Goal: Find specific page/section: Find specific page/section

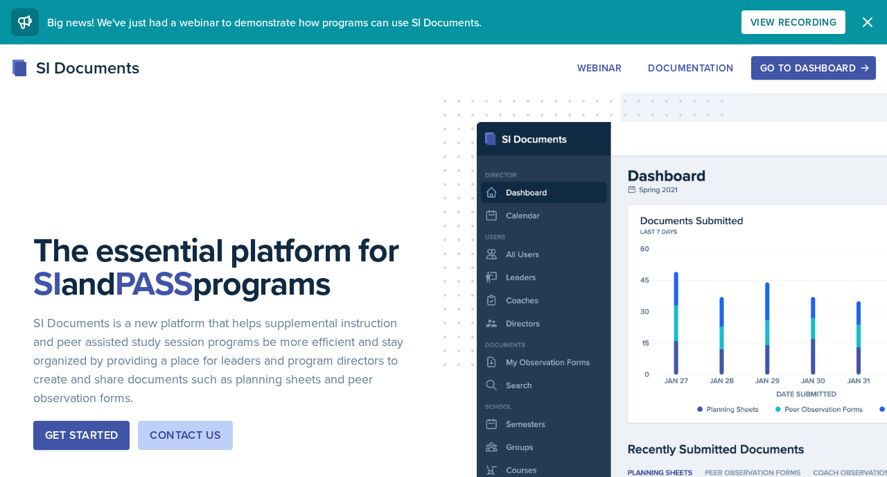
click at [761, 66] on div "Go to Dashboard" at bounding box center [813, 67] width 107 height 11
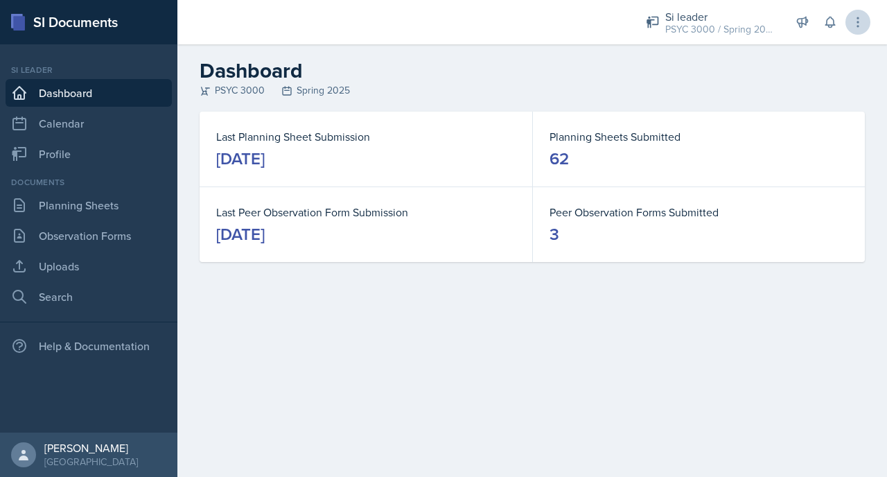
click at [853, 21] on icon at bounding box center [858, 22] width 14 height 14
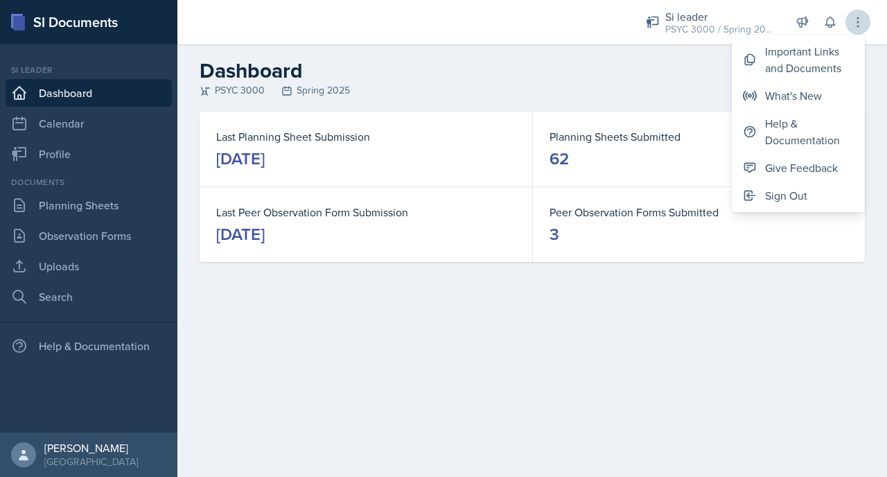
click at [853, 21] on icon at bounding box center [858, 22] width 14 height 14
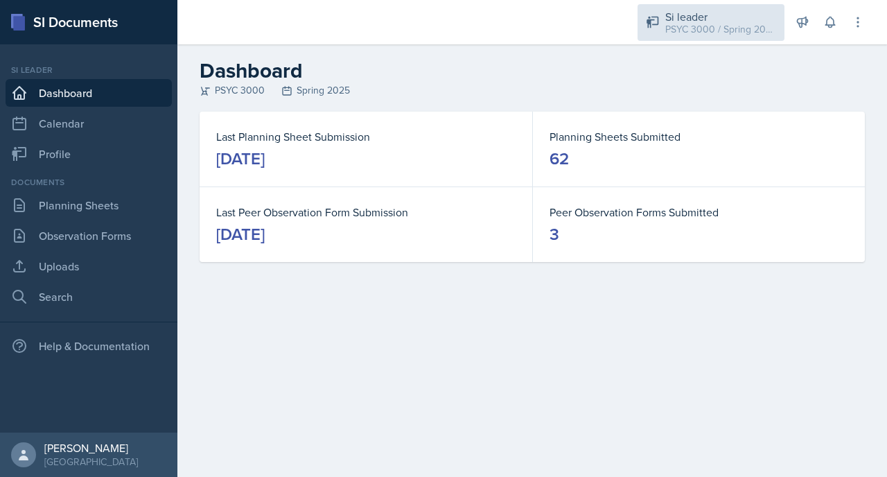
click at [742, 25] on div "PSYC 3000 / Spring 2025" at bounding box center [720, 29] width 111 height 15
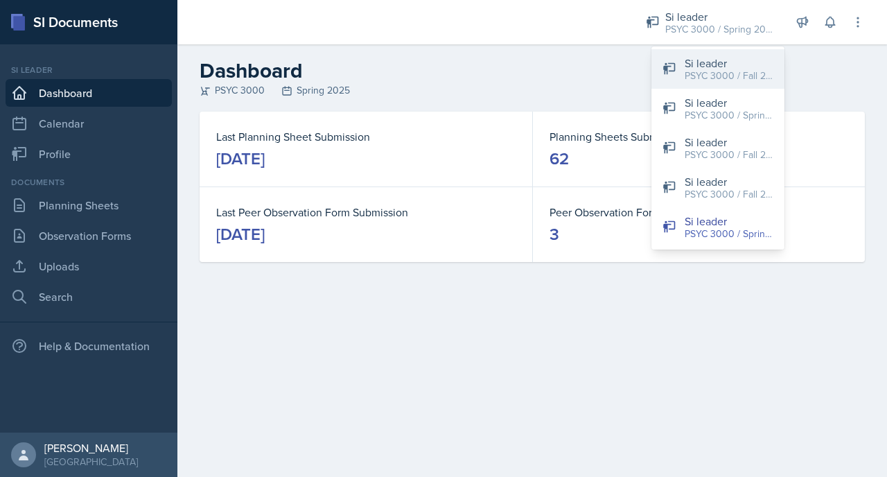
click at [741, 60] on div "Si leader" at bounding box center [728, 63] width 89 height 17
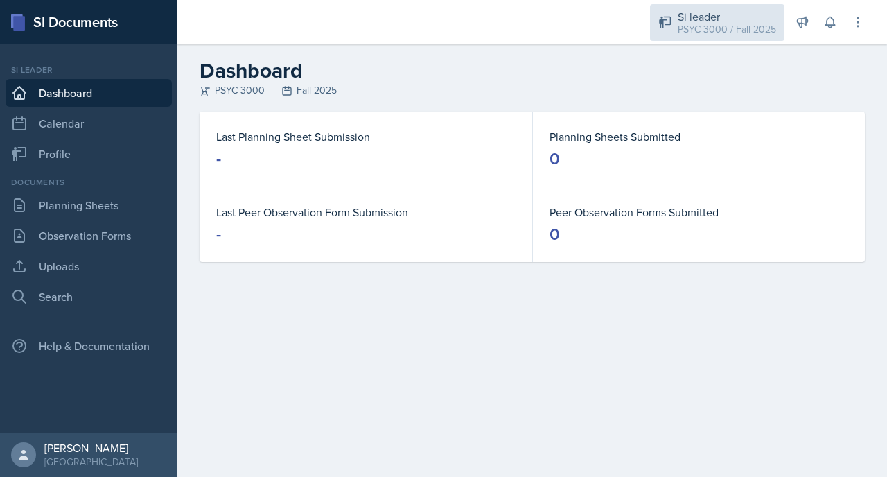
click at [705, 22] on div "PSYC 3000 / Fall 2025" at bounding box center [726, 29] width 98 height 15
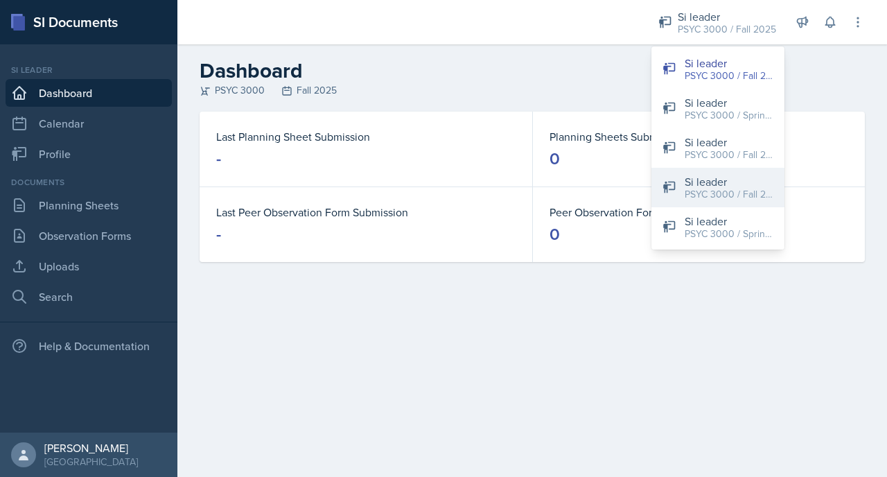
click at [731, 188] on div "PSYC 3000 / Fall 2025" at bounding box center [728, 194] width 89 height 15
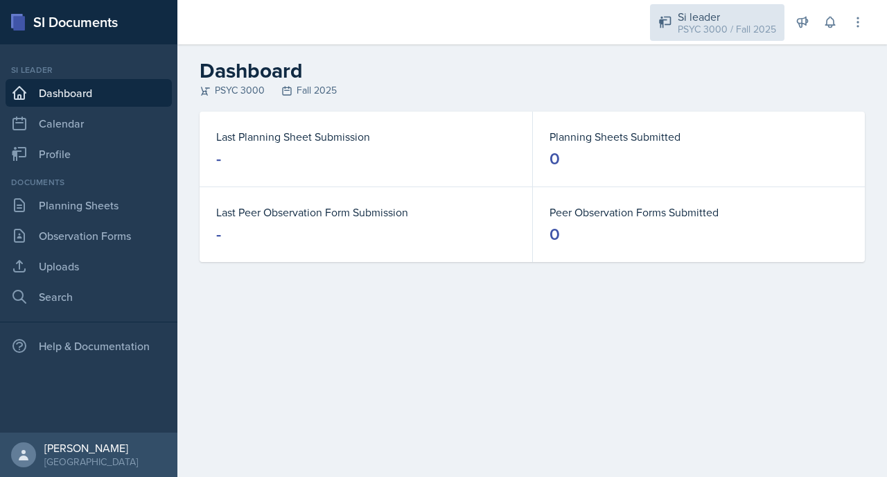
click at [698, 24] on div "PSYC 3000 / Fall 2025" at bounding box center [726, 29] width 98 height 15
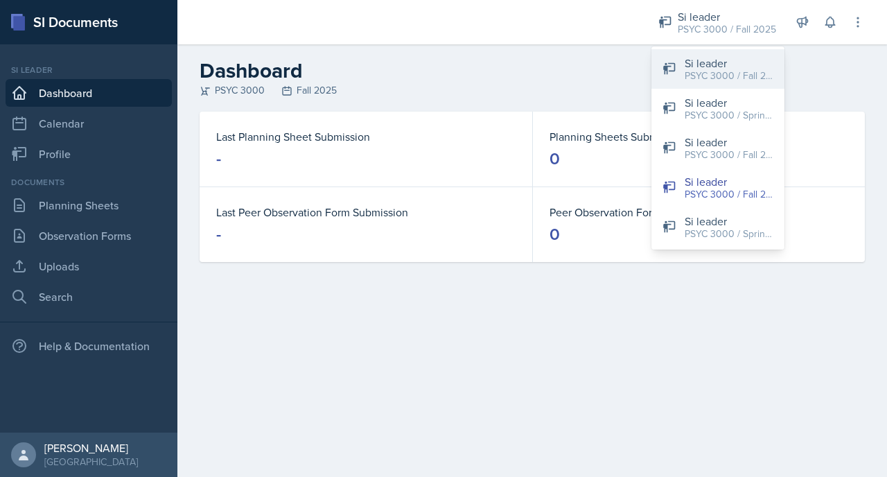
click at [711, 71] on div "PSYC 3000 / Fall 2025" at bounding box center [728, 76] width 89 height 15
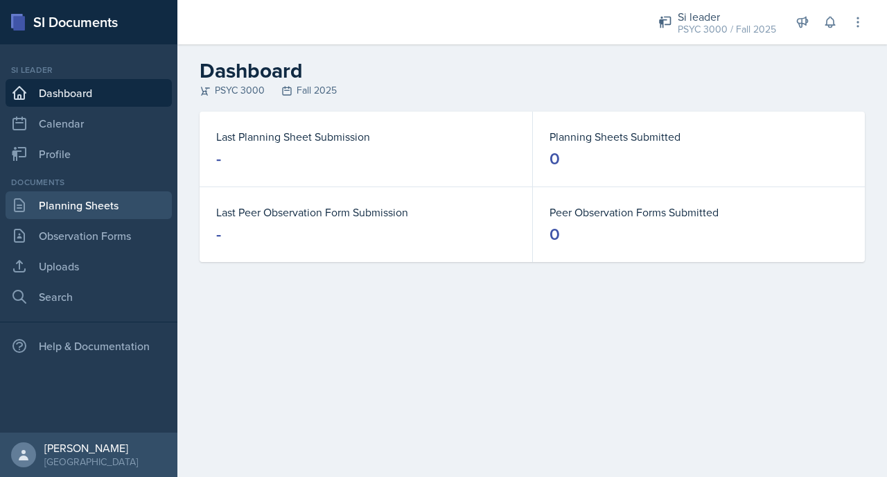
click at [108, 213] on link "Planning Sheets" at bounding box center [89, 205] width 166 height 28
